Goal: Task Accomplishment & Management: Complete application form

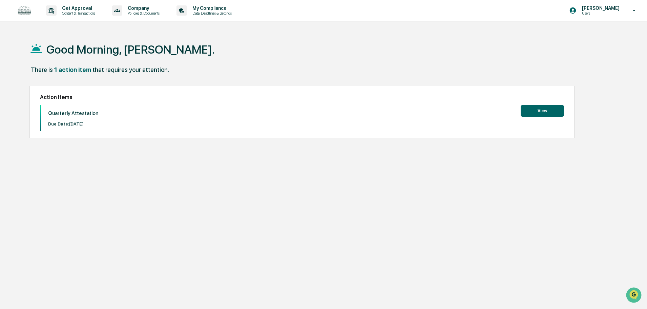
click at [541, 111] on button "View" at bounding box center [542, 111] width 43 height 12
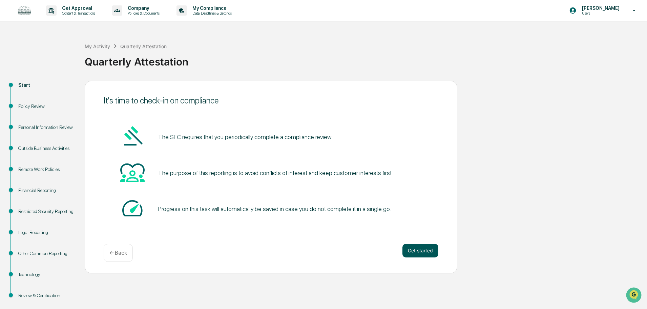
click at [420, 251] on button "Get started" at bounding box center [421, 251] width 36 height 14
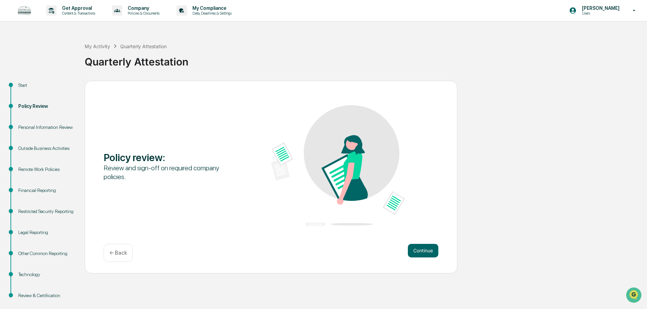
click at [420, 251] on button "Continue" at bounding box center [423, 251] width 30 height 14
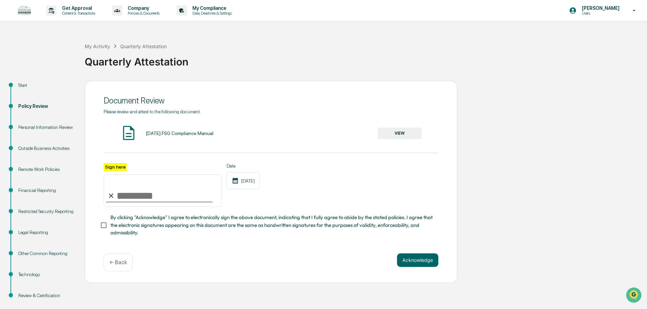
click at [130, 193] on input "Sign here" at bounding box center [163, 190] width 118 height 33
type input "**********"
click at [154, 241] on div "**********" at bounding box center [271, 178] width 335 height 138
click at [193, 134] on div "March 2025 FSG Compliance Manual" at bounding box center [180, 132] width 68 height 5
click at [413, 132] on button "VIEW" at bounding box center [400, 133] width 44 height 12
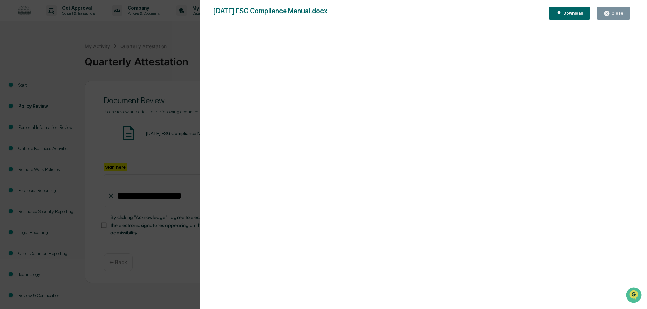
click at [606, 10] on button "Close" at bounding box center [613, 13] width 33 height 13
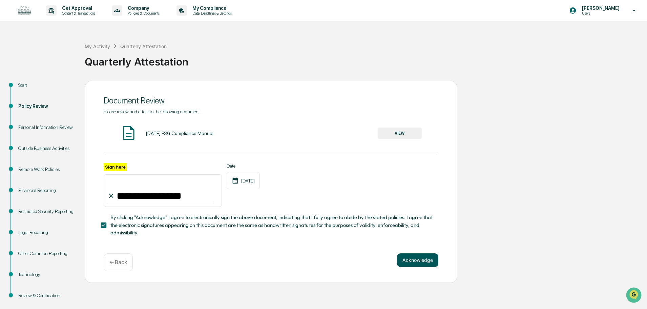
click at [418, 262] on button "Acknowledge" at bounding box center [417, 260] width 41 height 14
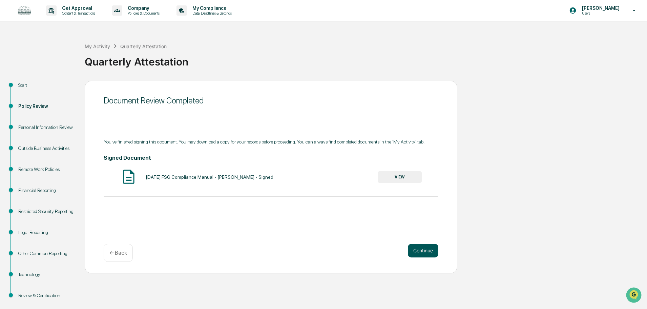
click at [429, 252] on button "Continue" at bounding box center [423, 251] width 30 height 14
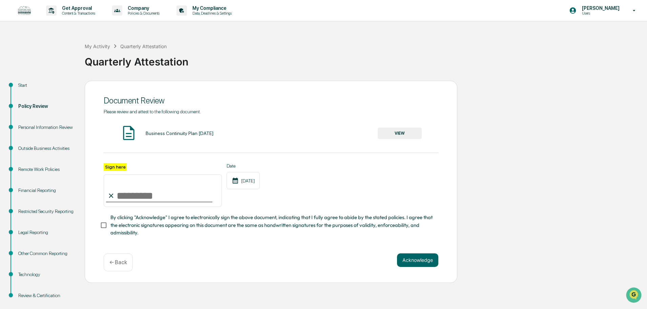
click at [405, 129] on button "VIEW" at bounding box center [400, 133] width 44 height 12
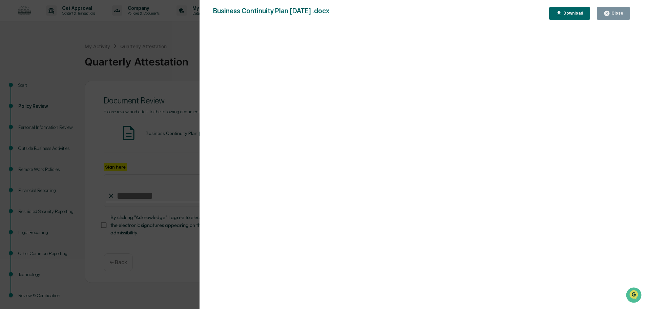
click at [612, 12] on div "Close" at bounding box center [616, 13] width 13 height 5
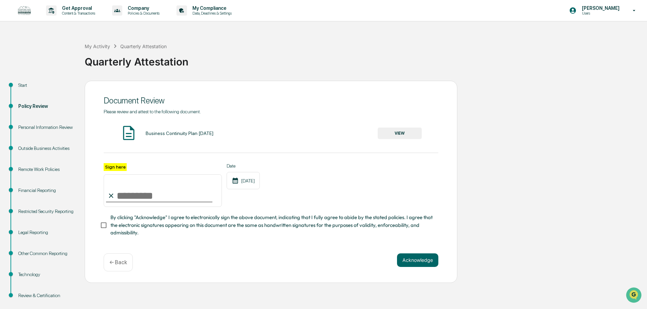
click at [124, 198] on input "Sign here" at bounding box center [163, 190] width 118 height 33
type input "**********"
click at [402, 263] on button "Acknowledge" at bounding box center [417, 260] width 41 height 14
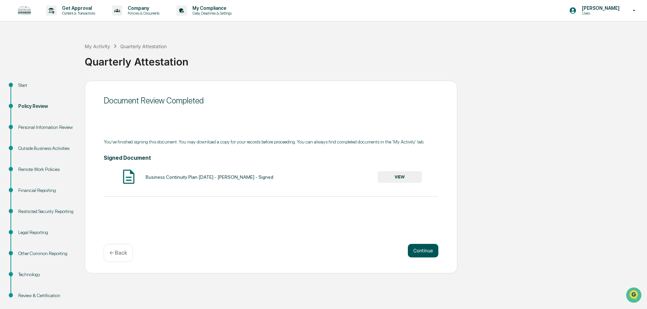
click at [420, 252] on button "Continue" at bounding box center [423, 251] width 30 height 14
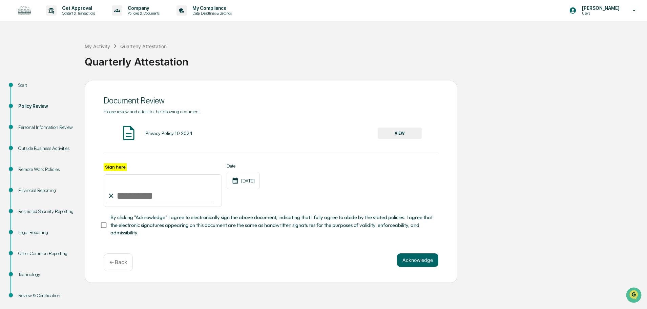
click at [413, 131] on button "VIEW" at bounding box center [400, 133] width 44 height 12
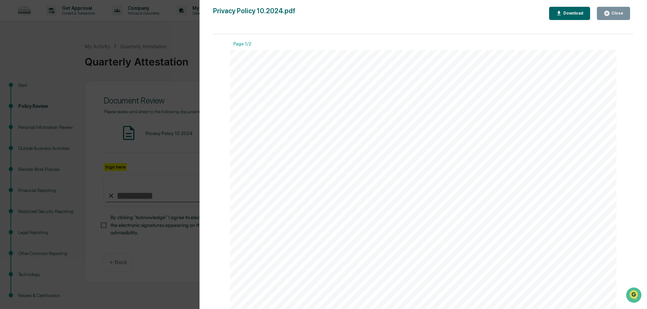
click at [613, 10] on div "Close" at bounding box center [614, 13] width 20 height 6
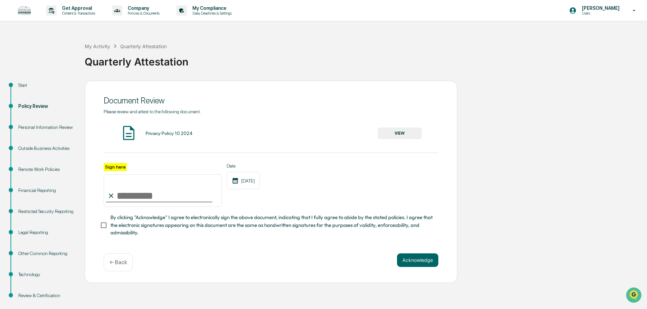
click at [129, 198] on input "Sign here" at bounding box center [163, 190] width 118 height 33
type input "**********"
click at [409, 261] on button "Acknowledge" at bounding box center [417, 260] width 41 height 14
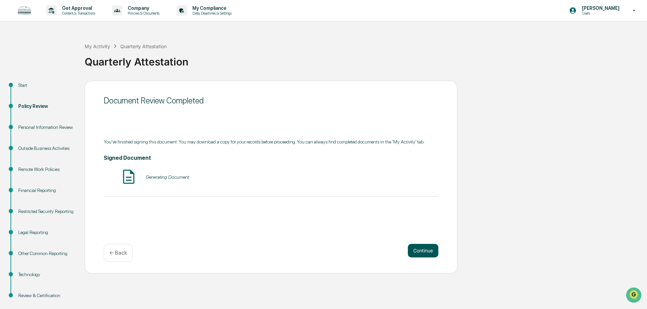
click at [427, 252] on button "Continue" at bounding box center [423, 251] width 30 height 14
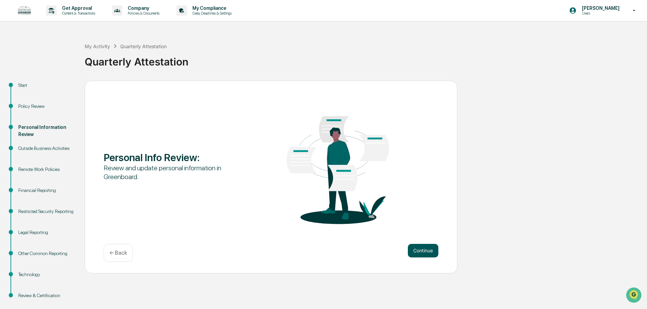
click at [426, 257] on button "Continue" at bounding box center [423, 251] width 30 height 14
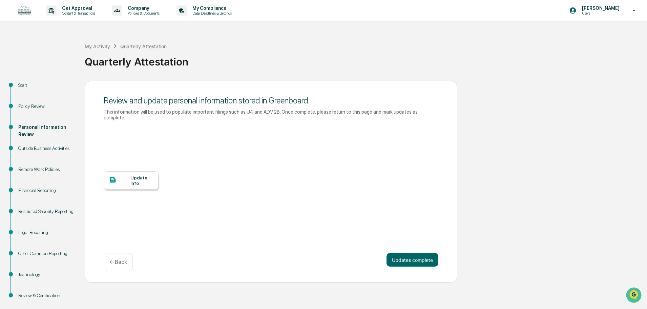
click at [153, 177] on div "Update Info" at bounding box center [141, 180] width 23 height 11
click at [408, 256] on button "Updates complete" at bounding box center [413, 260] width 52 height 14
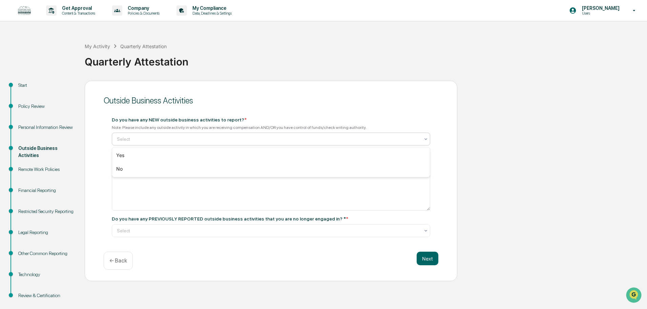
click at [147, 136] on div at bounding box center [268, 139] width 303 height 7
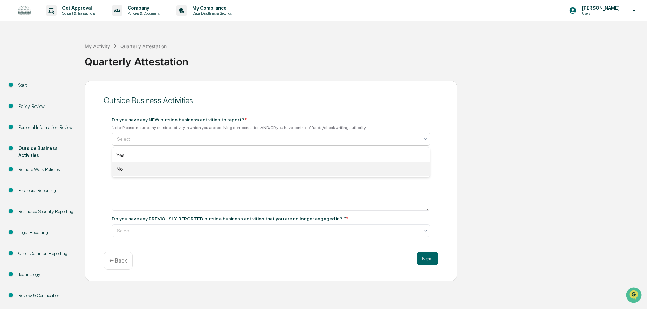
click at [143, 169] on div "No" at bounding box center [271, 169] width 318 height 14
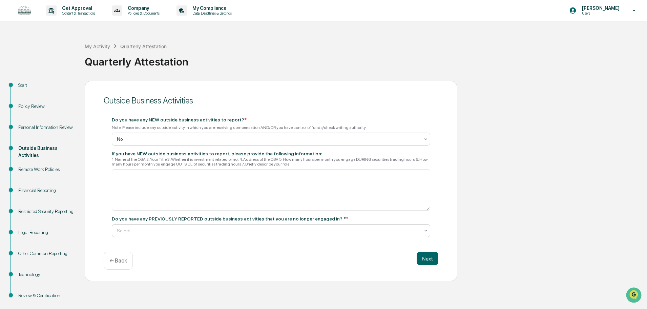
click at [274, 229] on div at bounding box center [268, 230] width 303 height 7
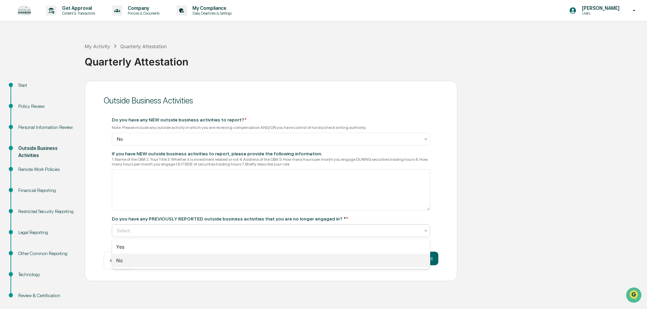
click at [274, 262] on div "No" at bounding box center [271, 260] width 318 height 14
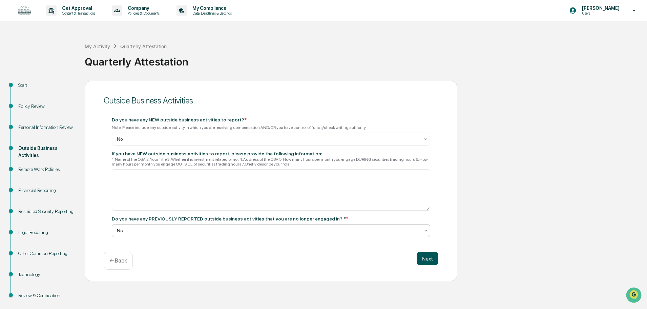
click at [431, 260] on button "Next" at bounding box center [428, 258] width 22 height 14
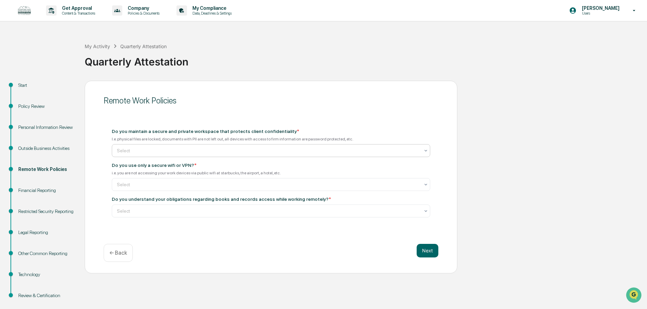
click at [190, 150] on div at bounding box center [268, 150] width 303 height 7
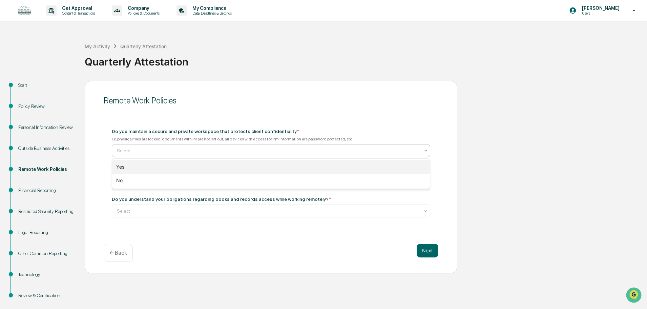
click at [186, 166] on div "Yes" at bounding box center [271, 167] width 318 height 14
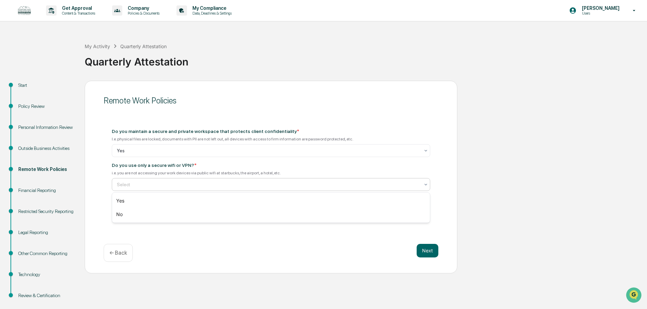
click at [193, 185] on div at bounding box center [268, 184] width 303 height 7
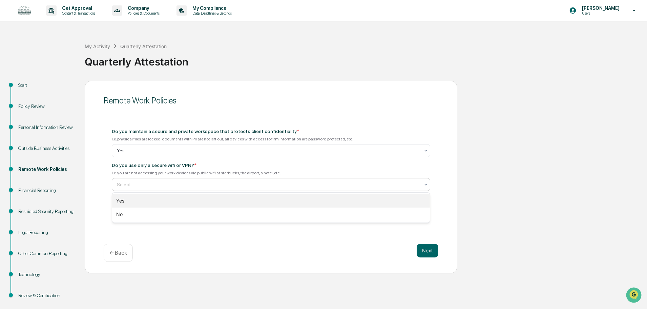
click at [193, 201] on div "Yes" at bounding box center [271, 201] width 318 height 14
click at [200, 211] on div at bounding box center [268, 210] width 303 height 7
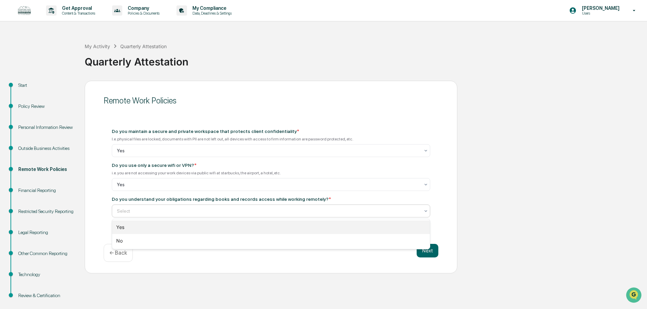
click at [196, 228] on div "Yes" at bounding box center [271, 227] width 318 height 14
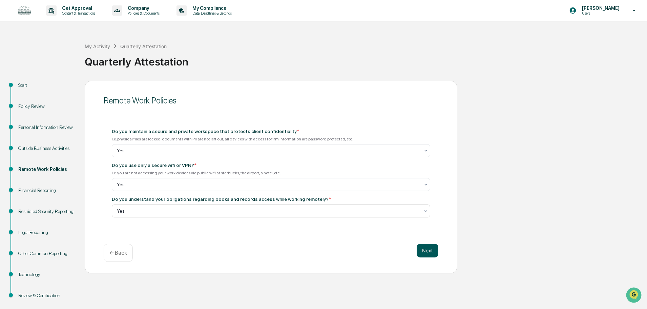
click at [425, 248] on button "Next" at bounding box center [428, 251] width 22 height 14
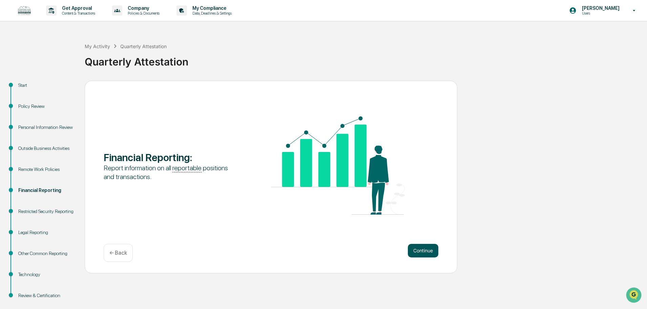
click at [416, 251] on button "Continue" at bounding box center [423, 251] width 30 height 14
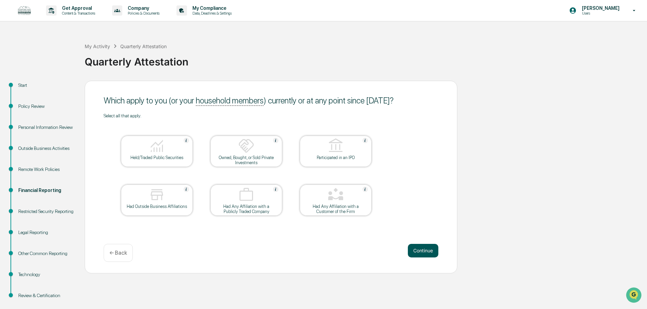
click at [420, 256] on button "Continue" at bounding box center [423, 251] width 30 height 14
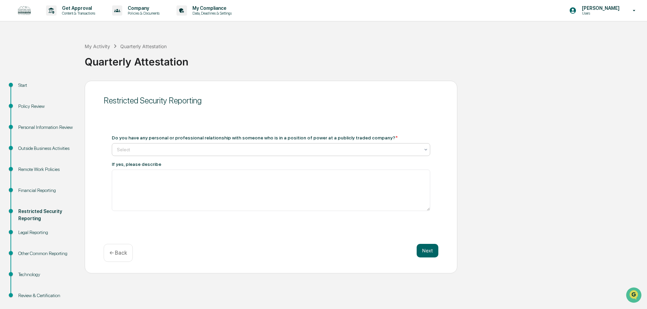
click at [227, 147] on div at bounding box center [268, 149] width 303 height 7
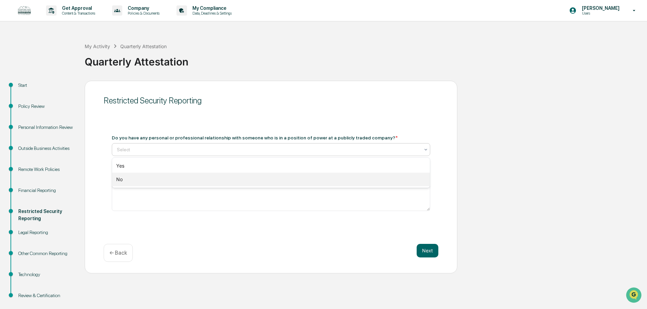
click at [220, 179] on div "No" at bounding box center [271, 179] width 318 height 14
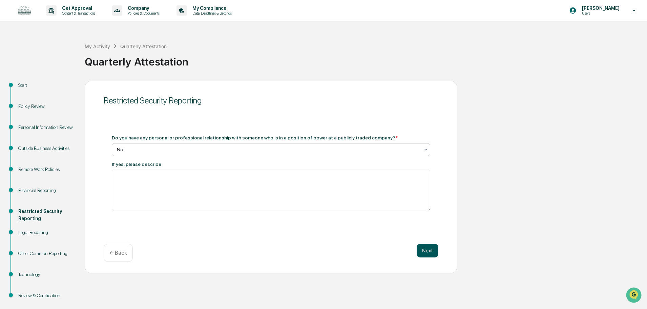
click at [423, 248] on button "Next" at bounding box center [428, 251] width 22 height 14
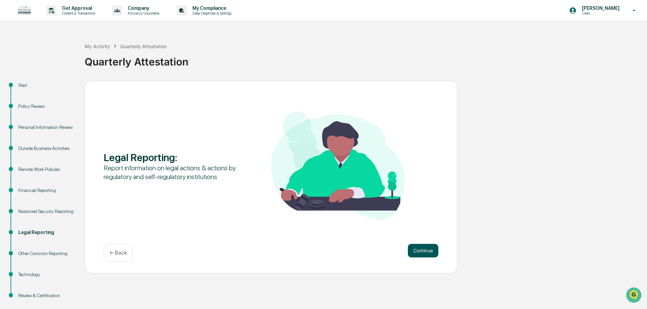
click at [411, 245] on button "Continue" at bounding box center [423, 251] width 30 height 14
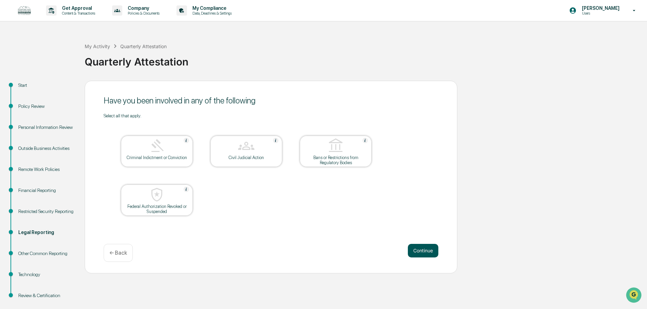
click at [424, 253] on button "Continue" at bounding box center [423, 251] width 30 height 14
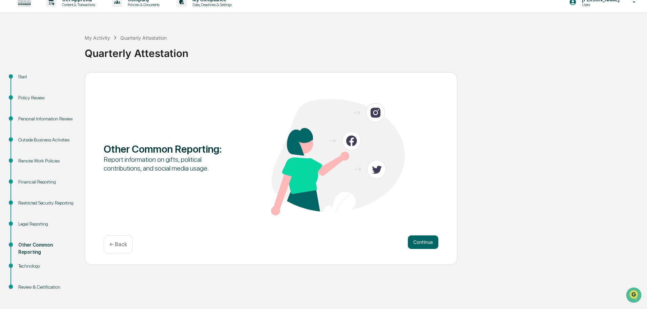
scroll to position [11, 0]
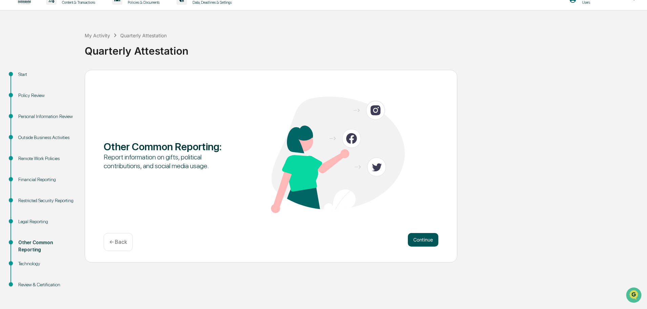
click at [424, 240] on button "Continue" at bounding box center [423, 240] width 30 height 14
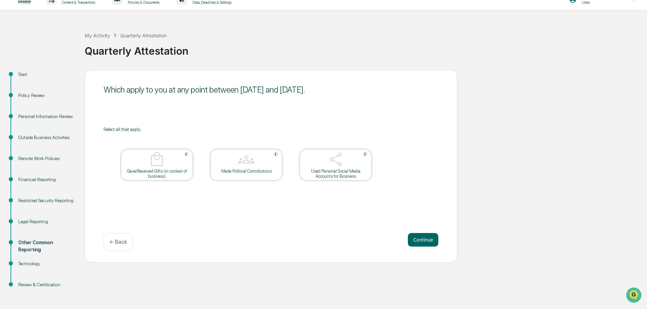
click at [330, 167] on img at bounding box center [336, 159] width 16 height 16
click at [417, 237] on button "Continue" at bounding box center [423, 240] width 30 height 14
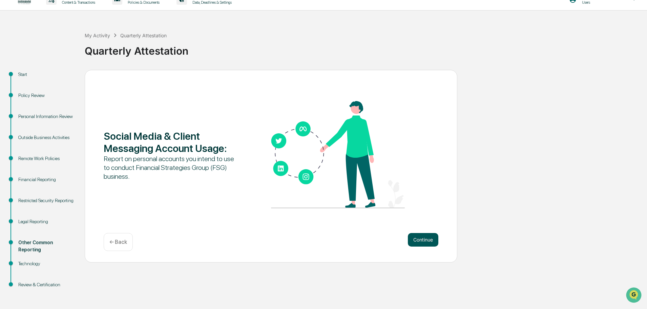
click at [413, 233] on button "Continue" at bounding box center [423, 240] width 30 height 14
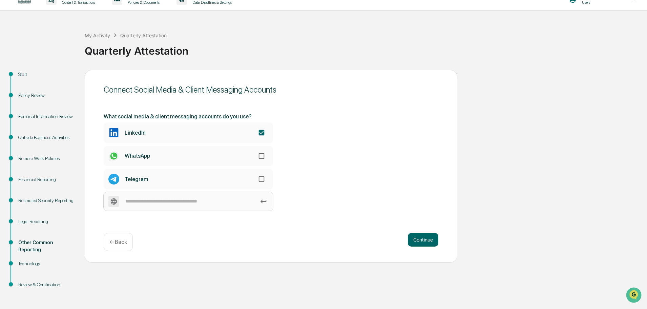
click at [187, 201] on input at bounding box center [188, 201] width 169 height 19
type input "**********"
click at [264, 201] on icon at bounding box center [264, 201] width 6 height 4
click at [264, 201] on input "**********" at bounding box center [188, 201] width 169 height 19
click at [261, 201] on icon at bounding box center [264, 201] width 6 height 4
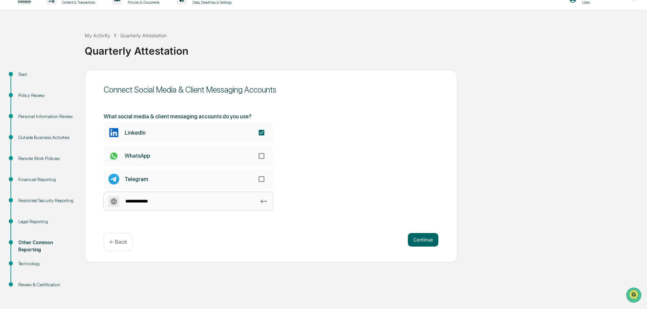
click at [261, 201] on input "**********" at bounding box center [188, 201] width 169 height 19
click at [162, 201] on input "**********" at bounding box center [188, 201] width 169 height 19
click at [422, 240] on button "Continue" at bounding box center [423, 240] width 30 height 14
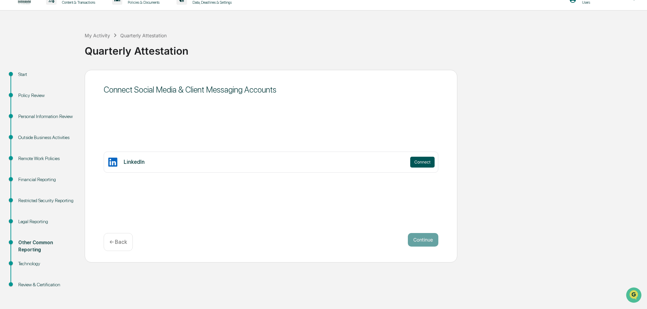
click at [423, 162] on button "Connect" at bounding box center [422, 162] width 24 height 11
click at [117, 250] on div "← Back" at bounding box center [118, 242] width 29 height 18
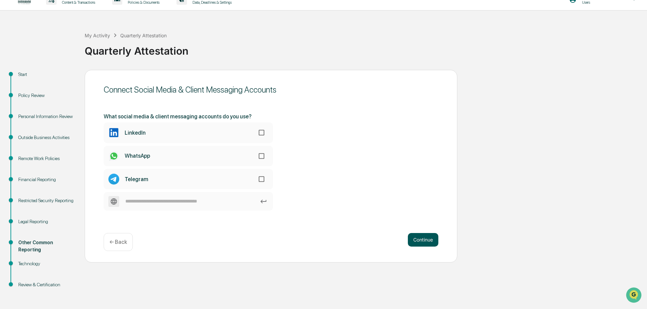
click at [420, 245] on button "Continue" at bounding box center [423, 240] width 30 height 14
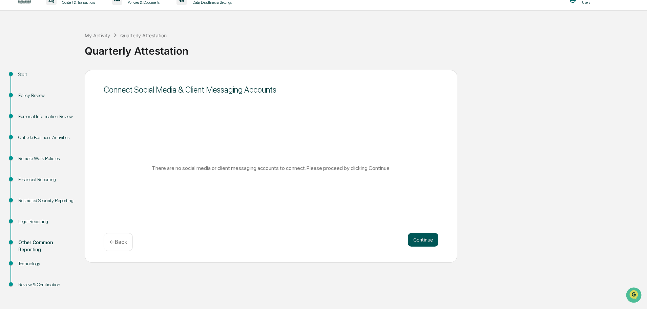
click at [422, 241] on button "Continue" at bounding box center [423, 240] width 30 height 14
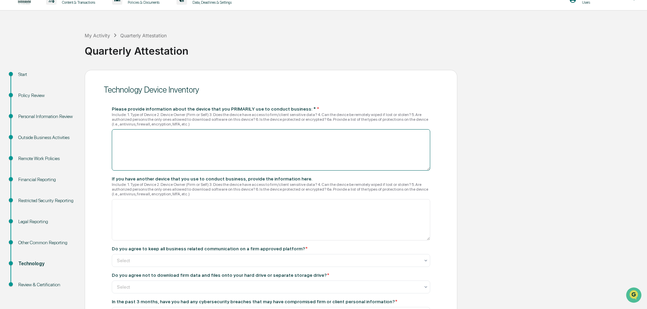
click at [214, 142] on textarea at bounding box center [271, 149] width 319 height 41
type textarea "*"
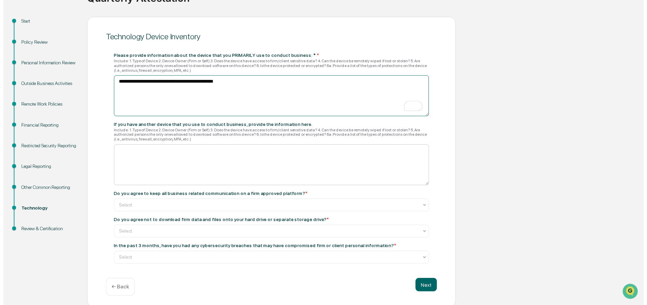
scroll to position [66, 0]
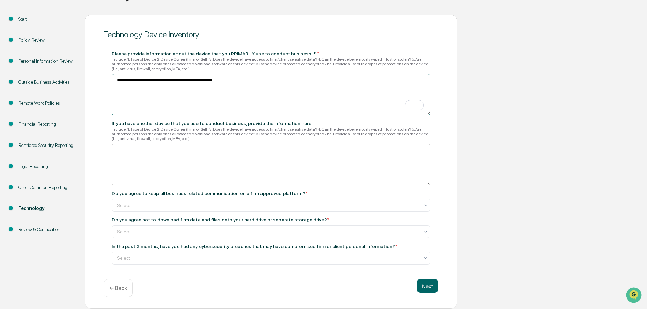
type textarea "**********"
click at [198, 204] on div at bounding box center [268, 205] width 303 height 7
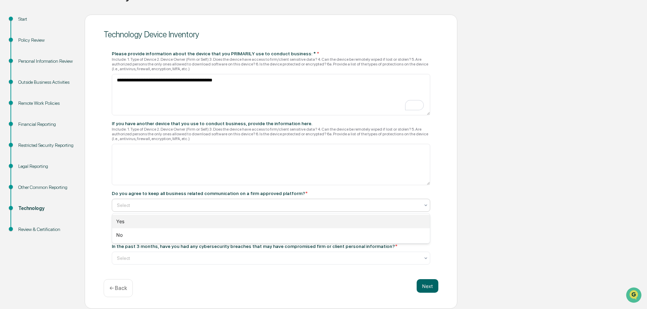
click at [201, 219] on div "Yes" at bounding box center [271, 221] width 318 height 14
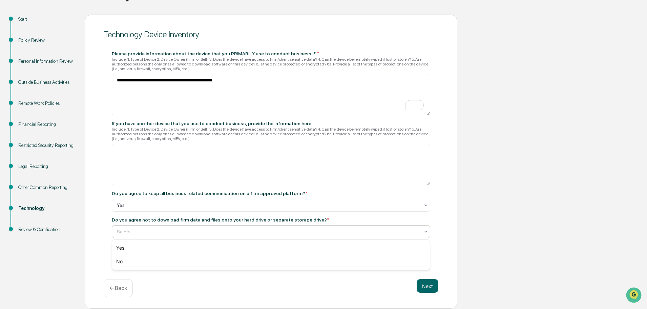
click at [205, 231] on div at bounding box center [268, 231] width 303 height 7
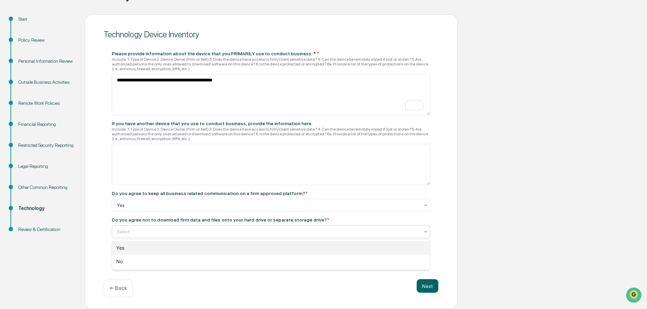
click at [203, 247] on div "Yes" at bounding box center [271, 248] width 318 height 14
click at [204, 258] on div at bounding box center [268, 257] width 303 height 7
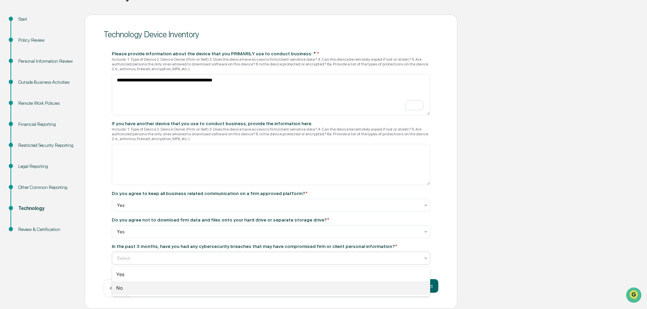
click at [205, 286] on div "No" at bounding box center [271, 288] width 318 height 14
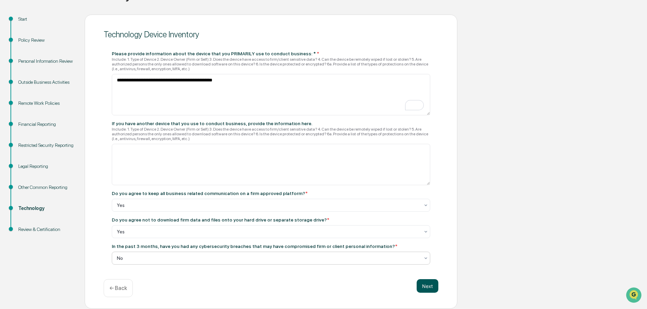
click at [423, 285] on button "Next" at bounding box center [428, 286] width 22 height 14
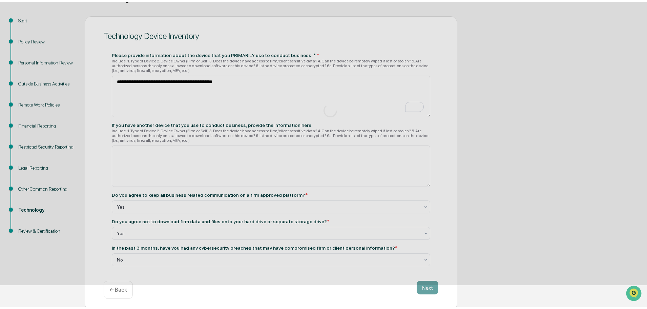
scroll to position [11, 0]
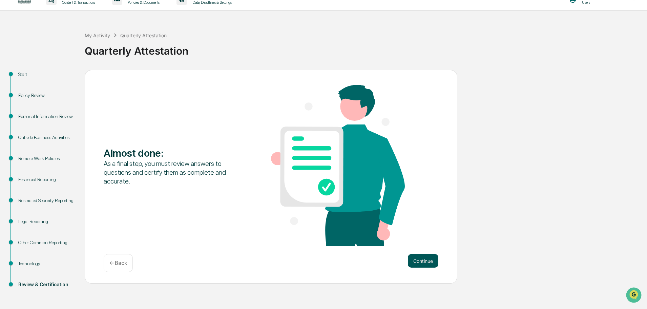
click at [423, 261] on button "Continue" at bounding box center [423, 261] width 30 height 14
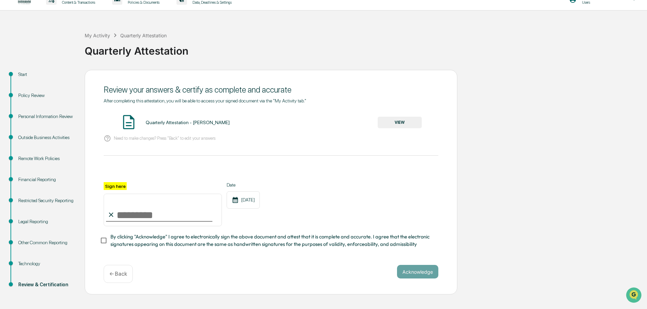
click at [388, 120] on button "VIEW" at bounding box center [400, 123] width 44 height 12
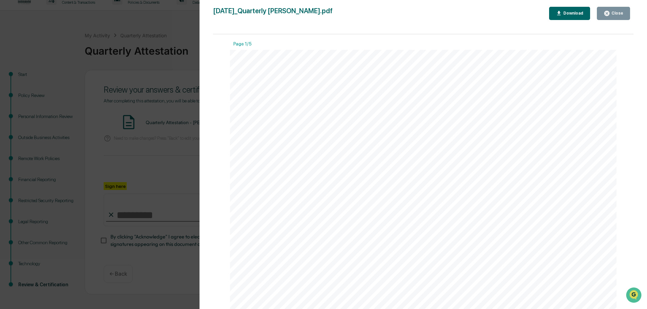
click at [613, 13] on div "Close" at bounding box center [616, 13] width 13 height 5
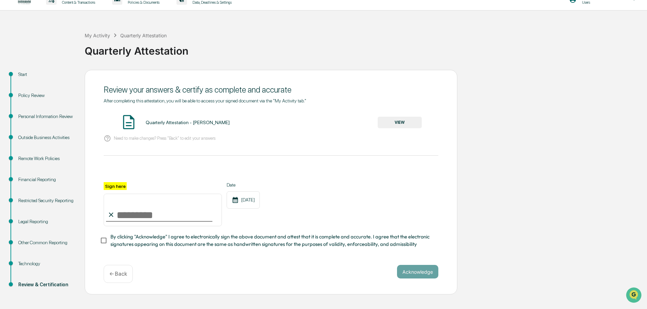
click at [143, 213] on input "Sign here" at bounding box center [163, 209] width 118 height 33
type input "**********"
click at [412, 274] on button "Acknowledge" at bounding box center [417, 272] width 41 height 14
